Goal: Find specific page/section: Find specific page/section

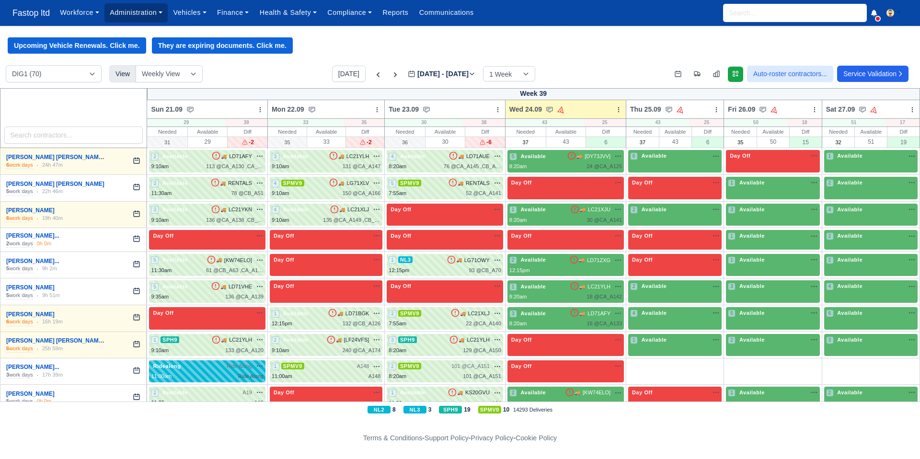
drag, startPoint x: 155, startPoint y: 17, endPoint x: 157, endPoint y: 23, distance: 6.5
click at [155, 17] on link "Administration" at bounding box center [135, 12] width 63 height 19
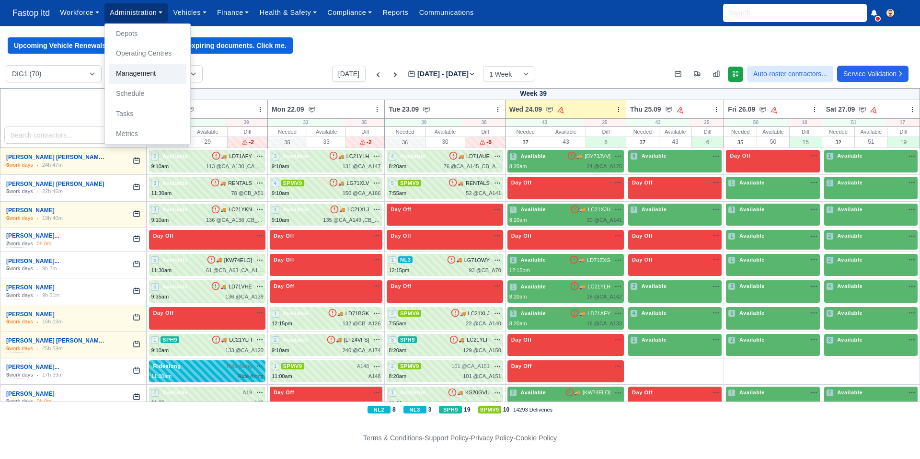
click at [144, 76] on link "Management" at bounding box center [148, 74] width 78 height 20
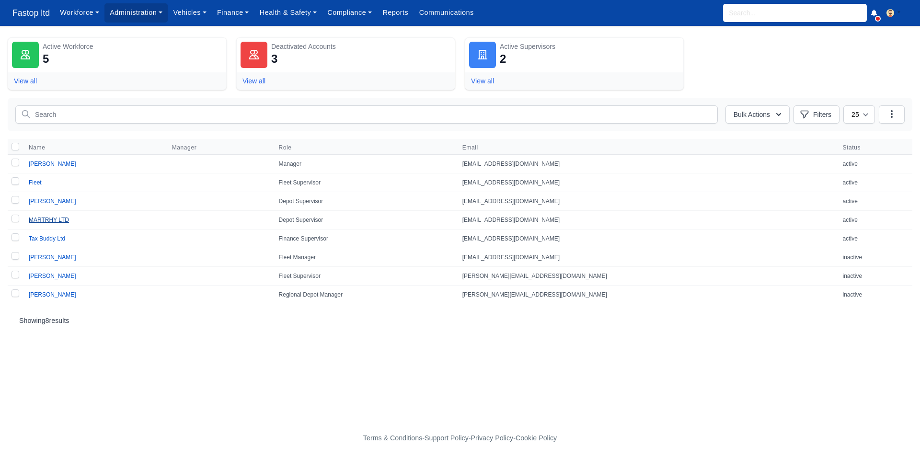
click at [52, 220] on link "MARTRHY LTD" at bounding box center [49, 220] width 40 height 7
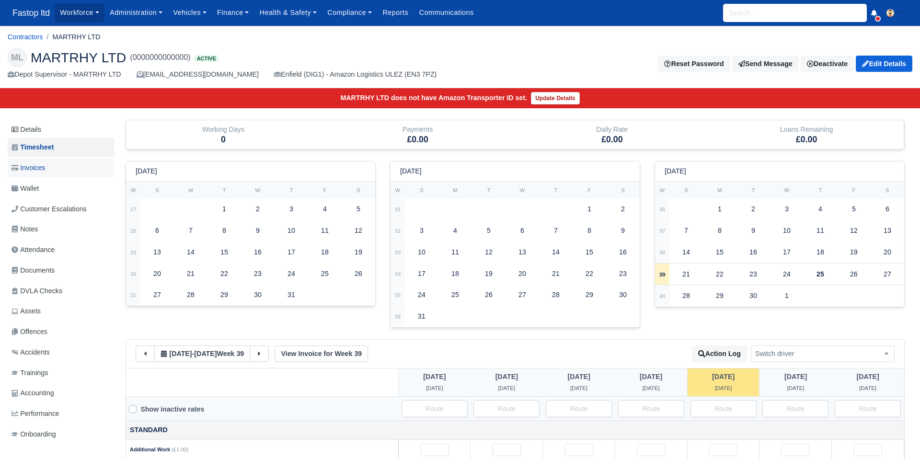
click at [24, 169] on span "Invoices" at bounding box center [28, 167] width 34 height 11
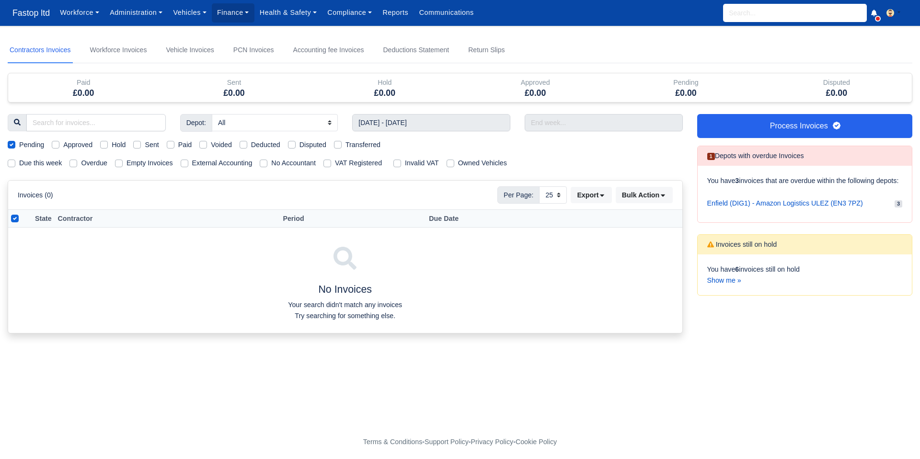
select select "25"
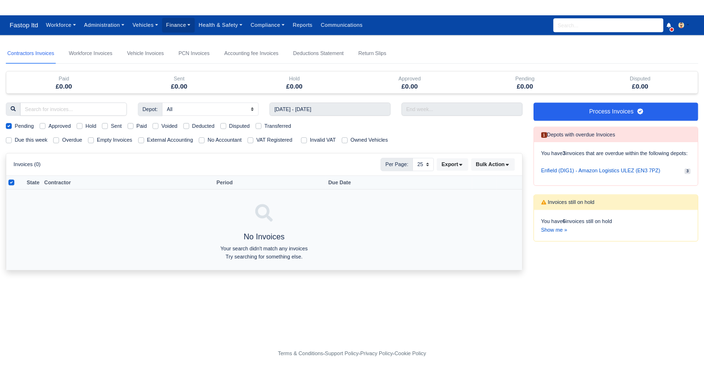
scroll to position [4, 0]
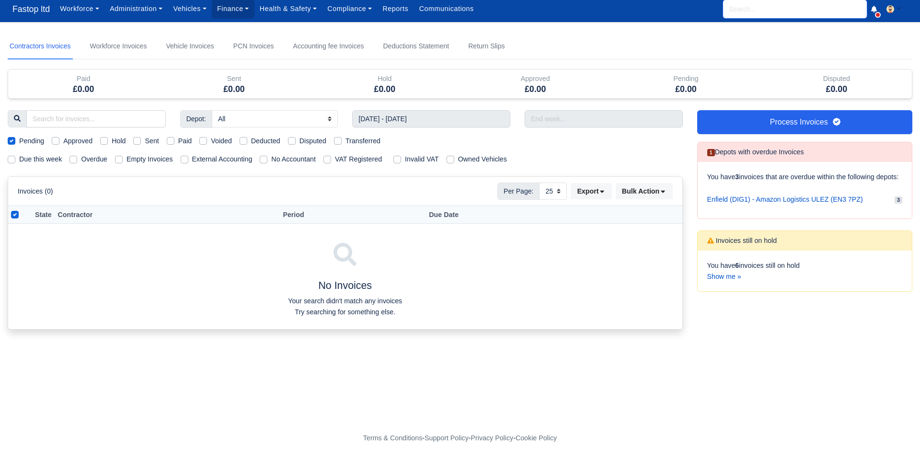
click at [738, 9] on input "search" at bounding box center [795, 9] width 144 height 18
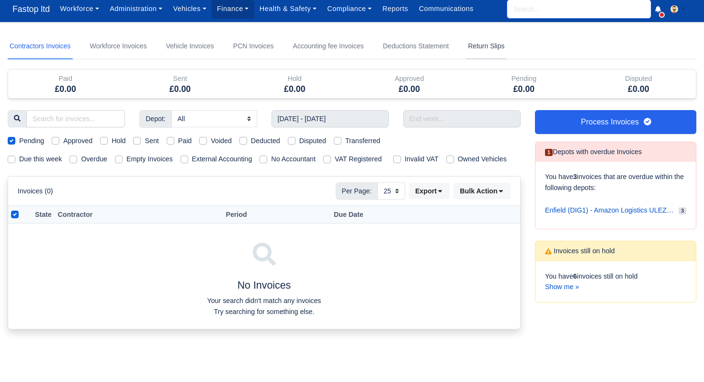
scroll to position [5, 0]
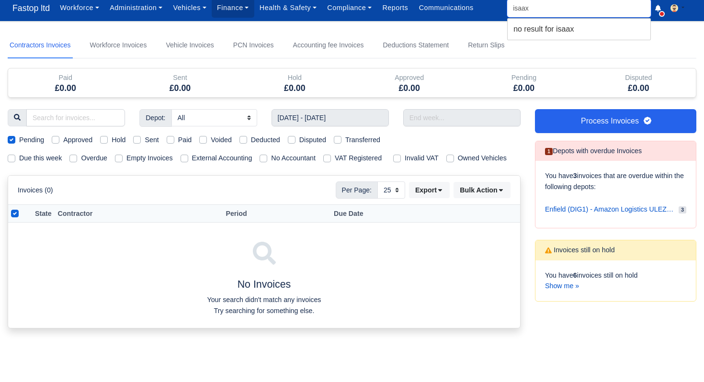
type input "isaa"
type input "isaac Andre Stevens"
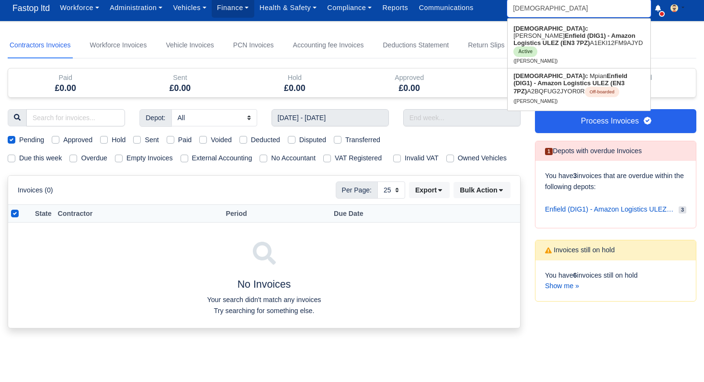
type input "isaac"
type input "isaac Andre Stevens"
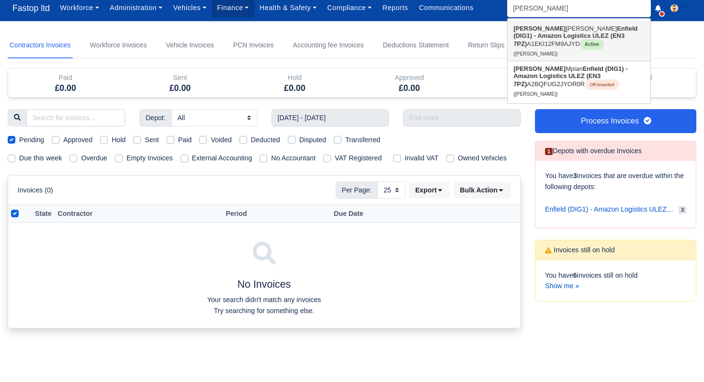
click at [558, 41] on link "Isaac Andre Stevens Enfield (DIG1) - Amazon Logistics ULEZ (EN3 7PZ) A1EKI12FM9…" at bounding box center [579, 41] width 143 height 40
type input "[PERSON_NAME]"
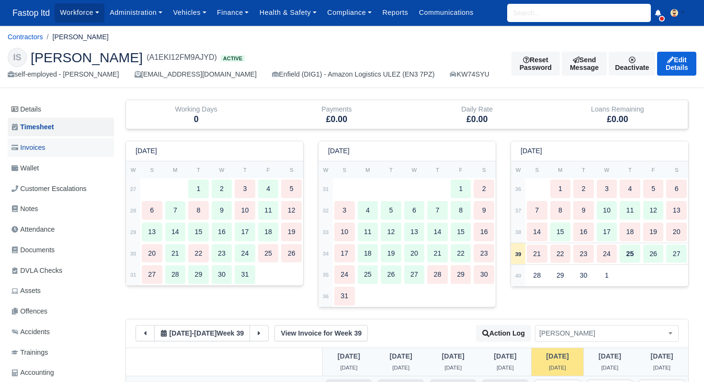
click at [35, 146] on span "Invoices" at bounding box center [28, 147] width 34 height 11
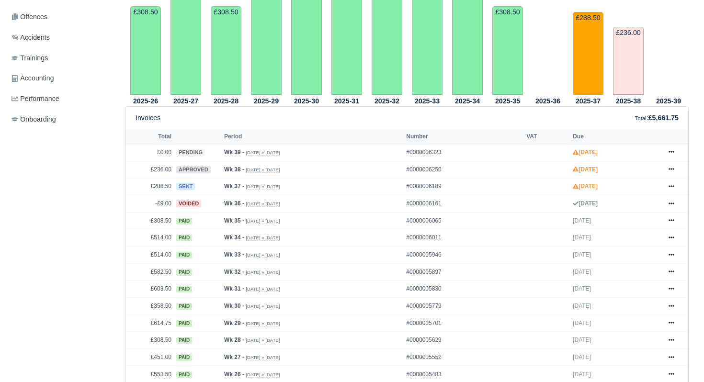
scroll to position [295, 0]
click at [672, 189] on icon at bounding box center [672, 186] width 6 height 6
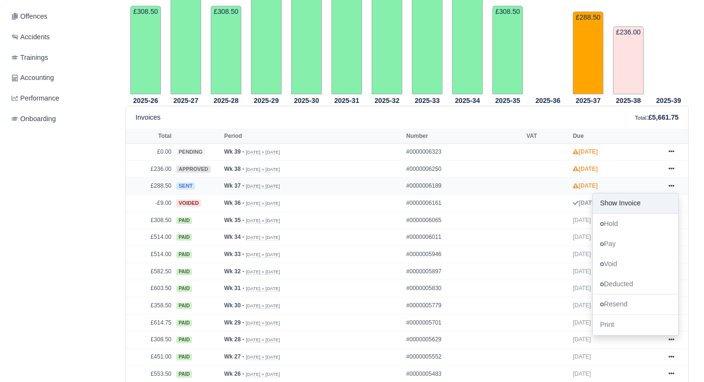
click at [650, 214] on link "Show Invoice" at bounding box center [635, 204] width 85 height 20
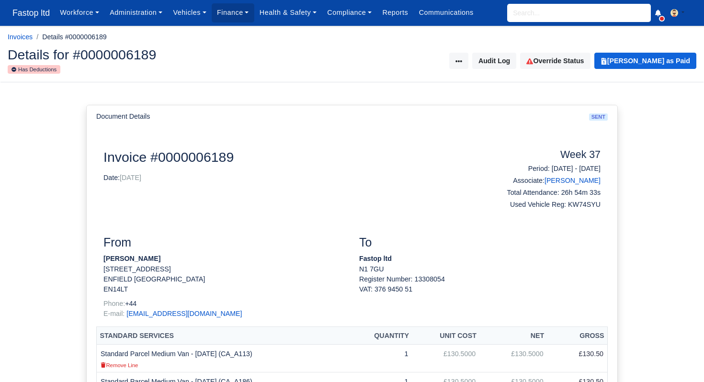
click at [529, 13] on input "search" at bounding box center [579, 13] width 144 height 18
type input "[PERSON_NAME]"
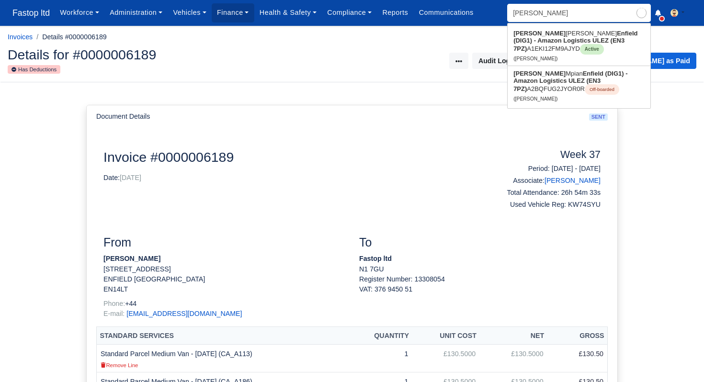
type input "[PERSON_NAME]"
click at [551, 45] on link "Isaac Andre Stevens Enfield (DIG1) - Amazon Logistics ULEZ (EN3 7PZ) A1EKI12FM9…" at bounding box center [579, 46] width 143 height 40
type input "[PERSON_NAME]"
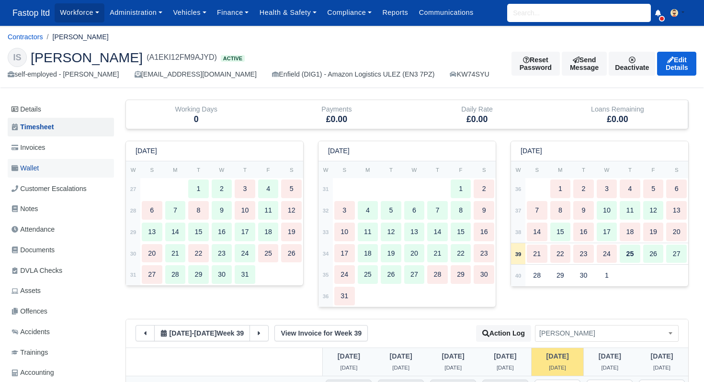
click at [35, 169] on span "Wallet" at bounding box center [24, 168] width 27 height 11
